Goal: Information Seeking & Learning: Learn about a topic

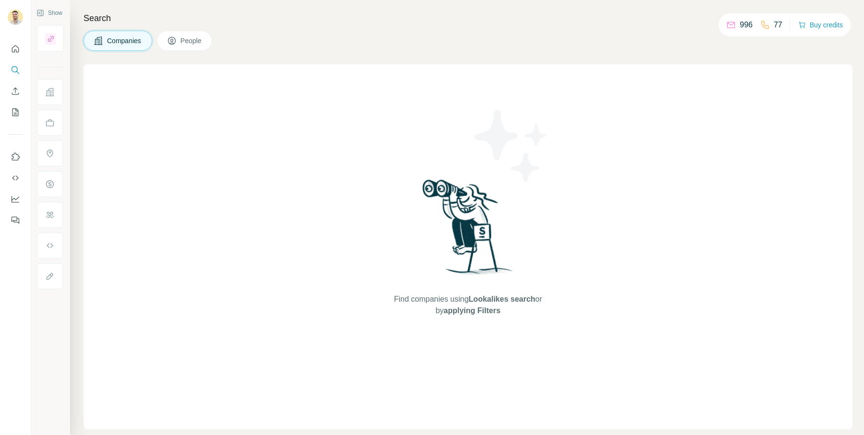
click at [188, 38] on span "People" at bounding box center [192, 41] width 22 height 10
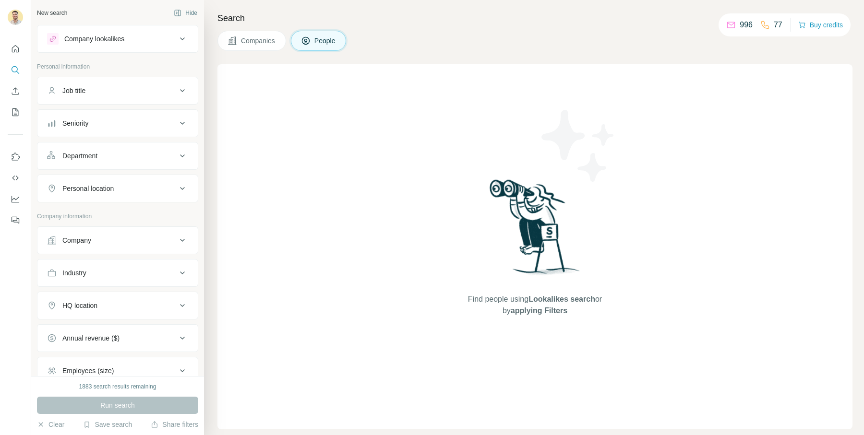
click at [257, 36] on span "Companies" at bounding box center [258, 41] width 35 height 10
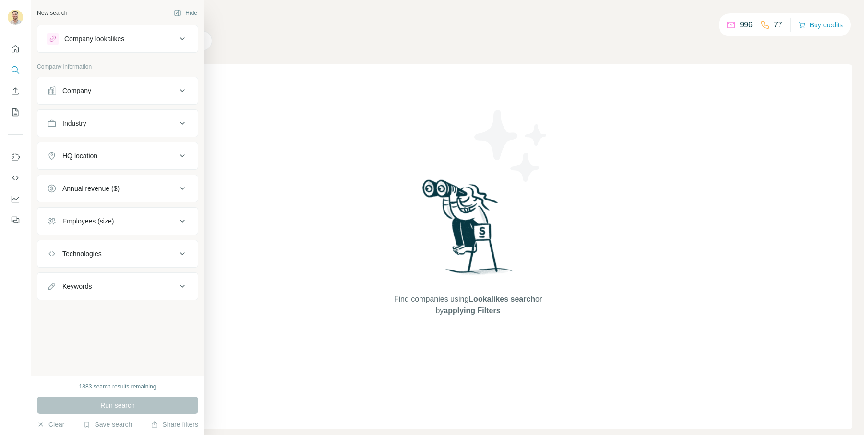
click at [50, 42] on icon at bounding box center [53, 39] width 8 height 8
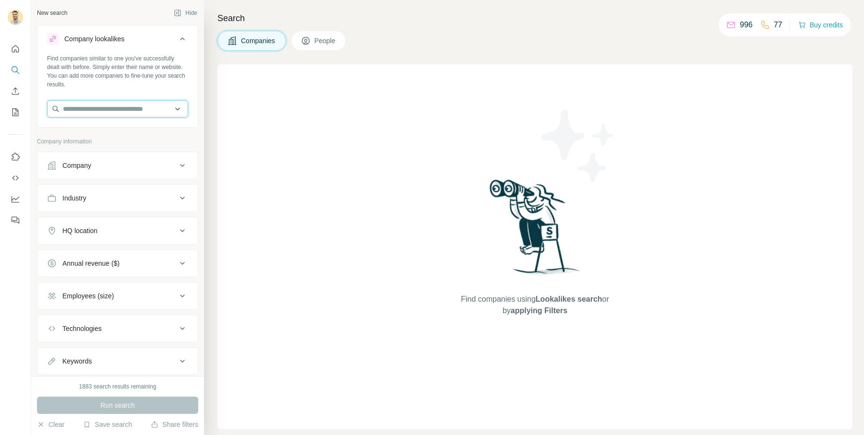
click at [112, 117] on input "text" at bounding box center [117, 108] width 141 height 17
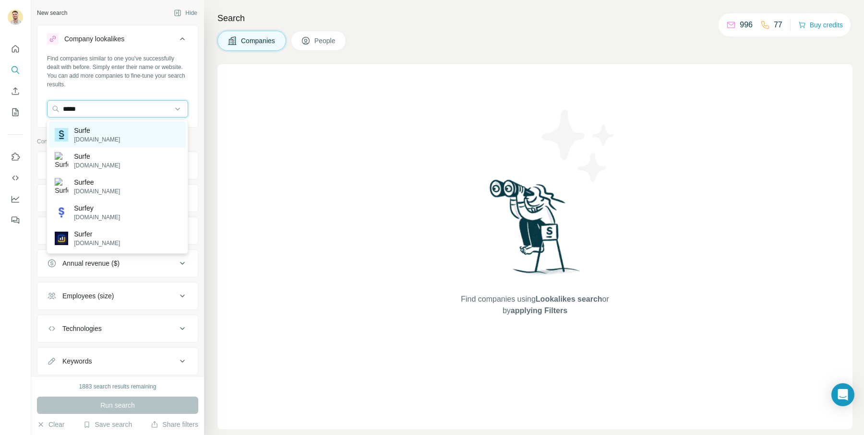
type input "*****"
click at [120, 132] on div "Surfe [DOMAIN_NAME]" at bounding box center [117, 135] width 137 height 26
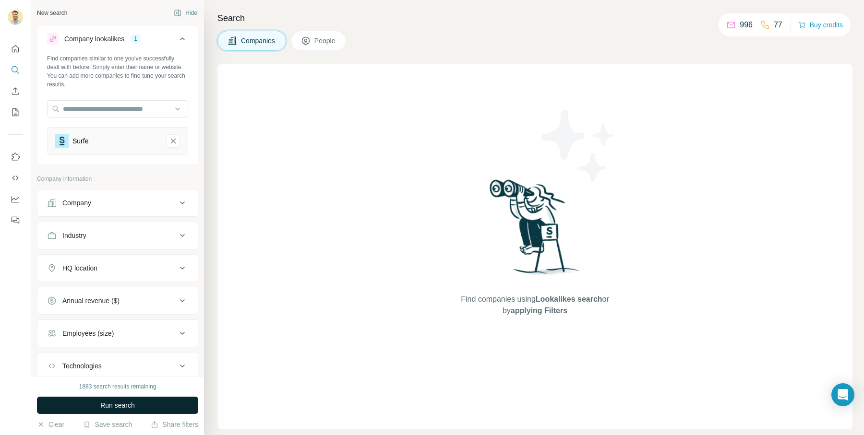
drag, startPoint x: 136, startPoint y: 413, endPoint x: 134, endPoint y: 406, distance: 7.3
click at [134, 406] on span "Run search" at bounding box center [117, 406] width 35 height 10
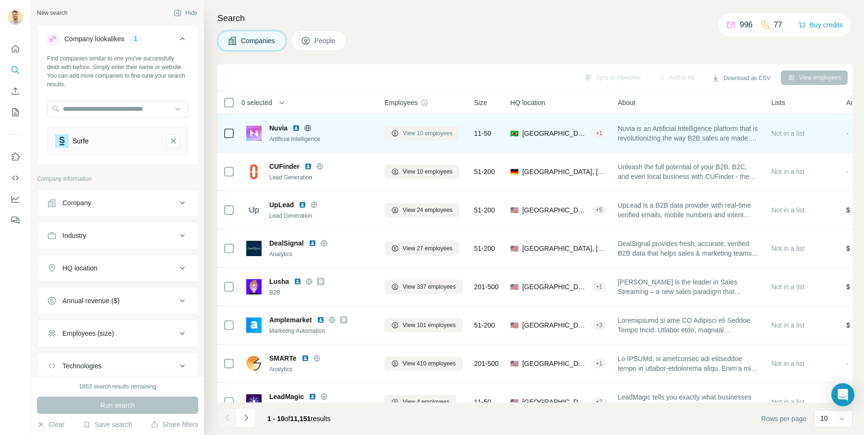
click at [435, 139] on button "View 10 employees" at bounding box center [422, 133] width 75 height 14
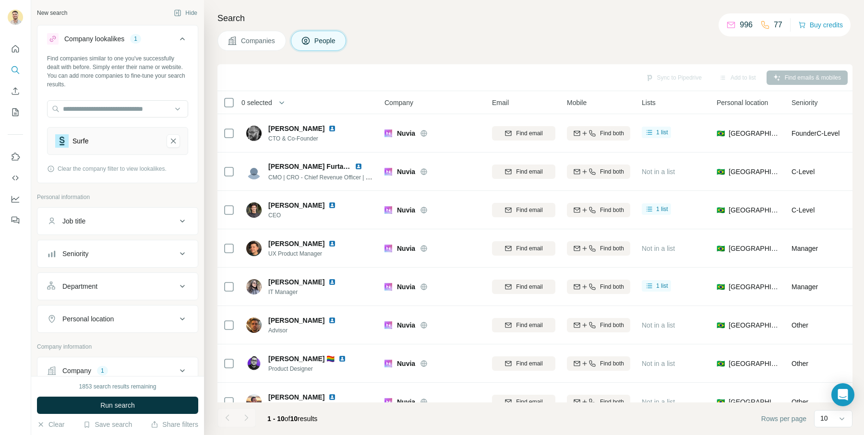
click at [222, 107] on th "0 selected" at bounding box center [295, 102] width 154 height 23
click at [223, 105] on icon at bounding box center [229, 103] width 12 height 12
